Goal: Check status: Check status

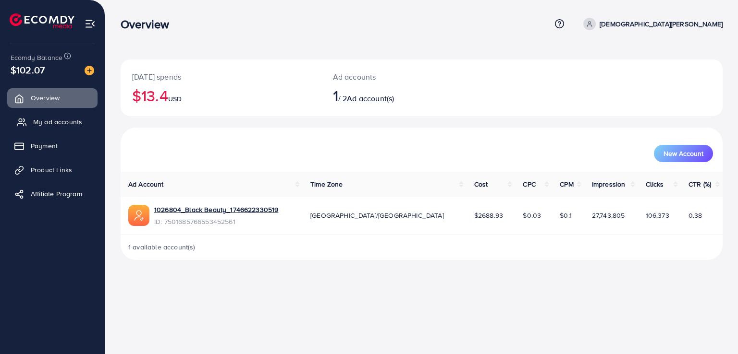
click at [47, 123] on span "My ad accounts" at bounding box center [57, 122] width 49 height 10
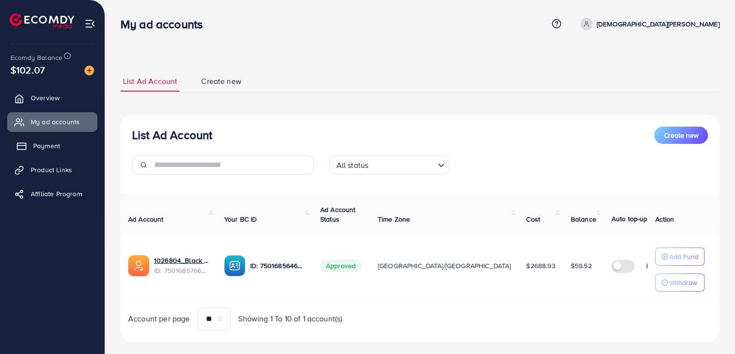
click at [49, 146] on span "Payment" at bounding box center [46, 146] width 27 height 10
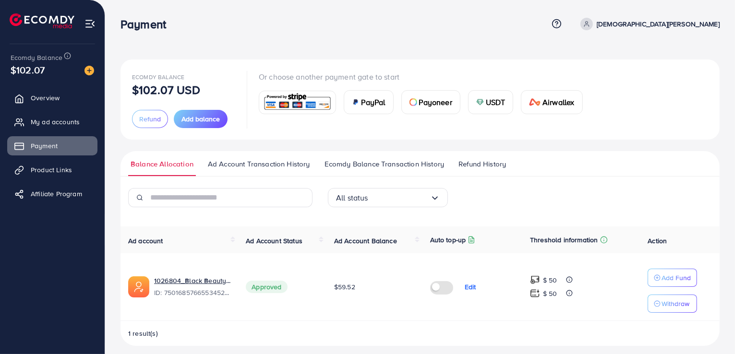
click at [298, 166] on span "Ad Account Transaction History" at bounding box center [259, 164] width 102 height 11
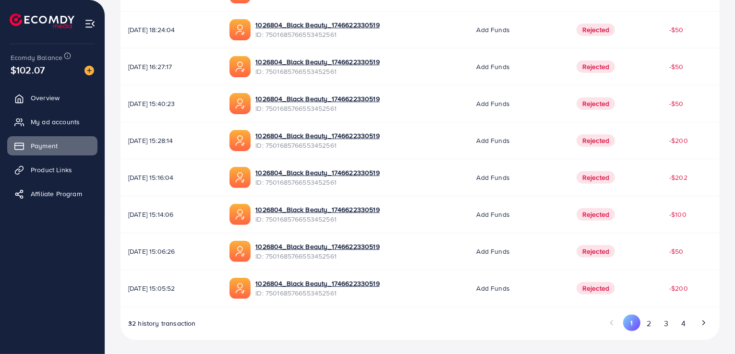
scroll to position [307, 0]
click at [651, 322] on button "2" at bounding box center [649, 324] width 17 height 18
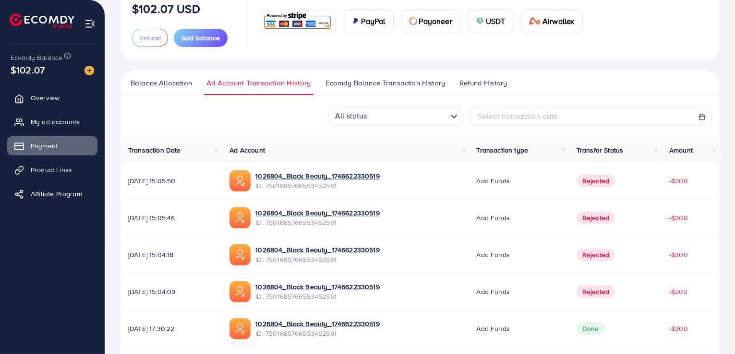
scroll to position [120, 0]
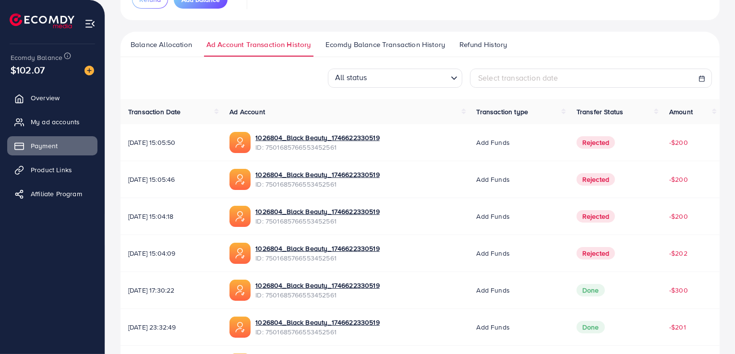
drag, startPoint x: 597, startPoint y: 230, endPoint x: 596, endPoint y: 219, distance: 10.2
click at [596, 219] on td "Rejected" at bounding box center [615, 216] width 93 height 37
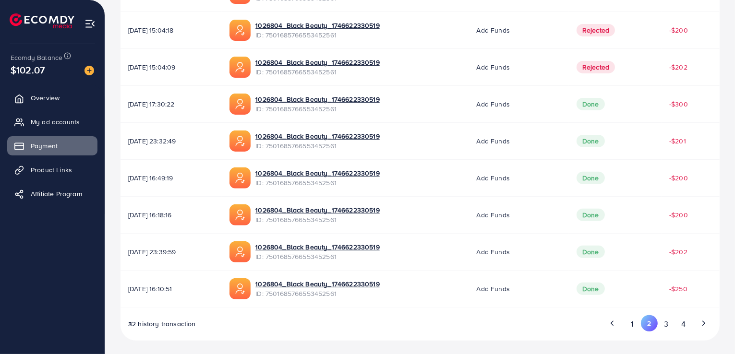
scroll to position [307, 0]
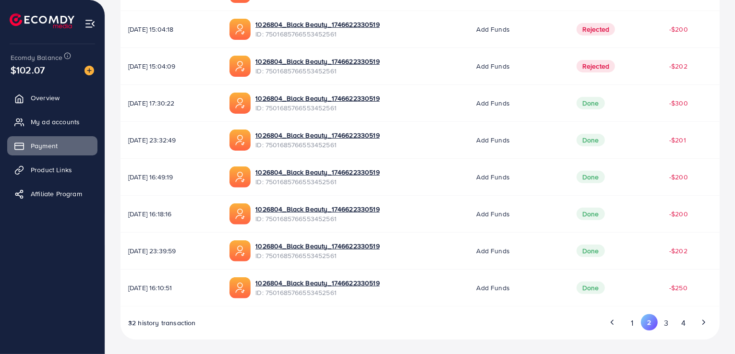
click at [495, 13] on td "Add funds" at bounding box center [519, 29] width 100 height 37
click at [631, 320] on button "1" at bounding box center [632, 324] width 17 height 18
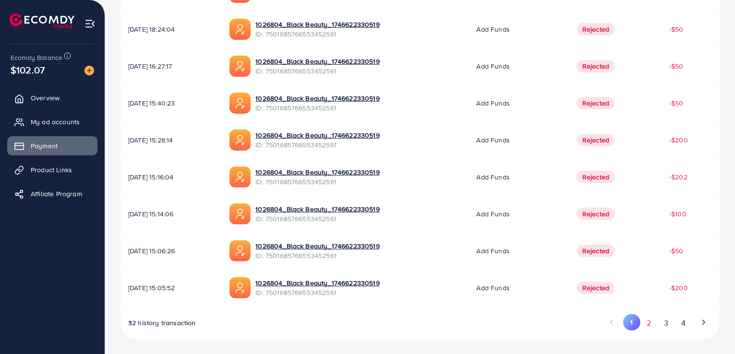
click at [654, 324] on button "2" at bounding box center [649, 324] width 17 height 18
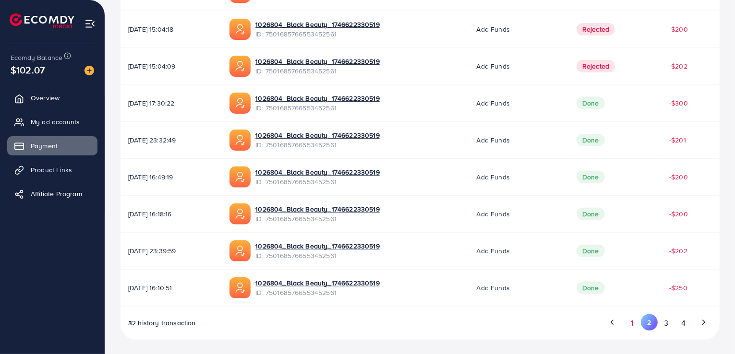
click at [632, 318] on button "1" at bounding box center [632, 324] width 17 height 18
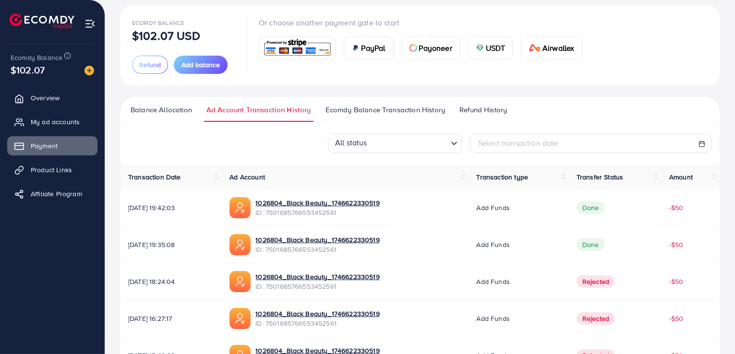
scroll to position [73, 0]
